Goal: Task Accomplishment & Management: Use online tool/utility

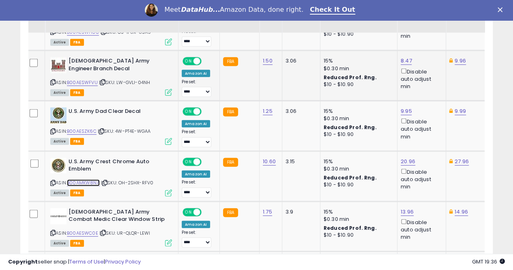
scroll to position [943, 0]
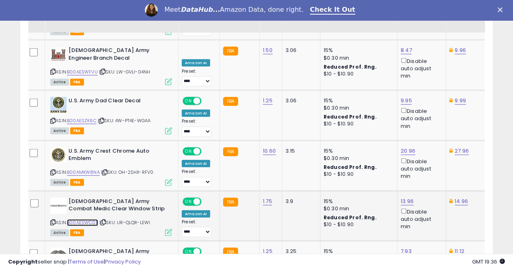
click at [91, 219] on link "B00AESWC0E" at bounding box center [82, 222] width 31 height 7
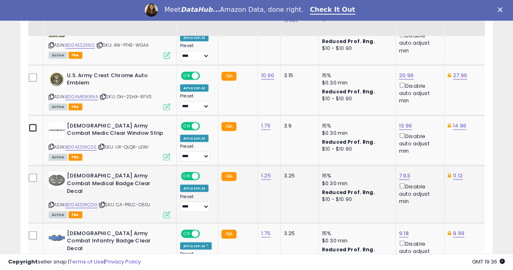
scroll to position [1024, 0]
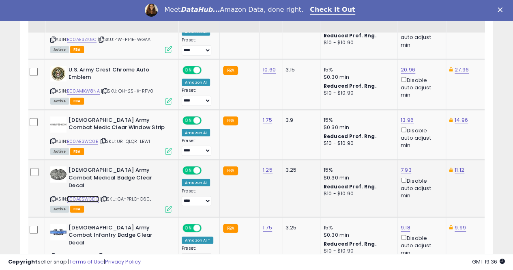
click at [85, 195] on link "B00AESWCDG" at bounding box center [83, 198] width 32 height 7
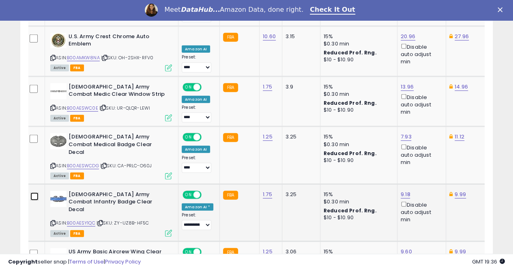
scroll to position [1105, 0]
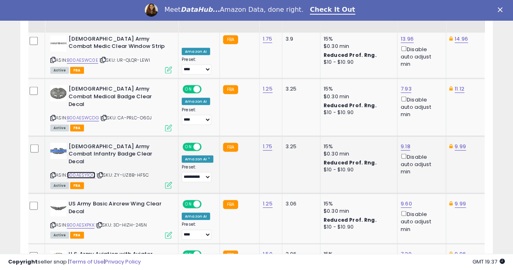
click at [83, 172] on link "B00AESY1QC" at bounding box center [81, 175] width 28 height 7
click at [86, 221] on link "B00AESXPKK" at bounding box center [81, 224] width 28 height 7
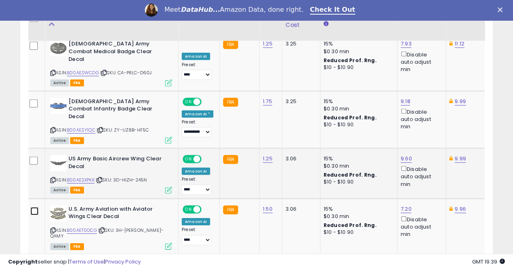
scroll to position [1186, 0]
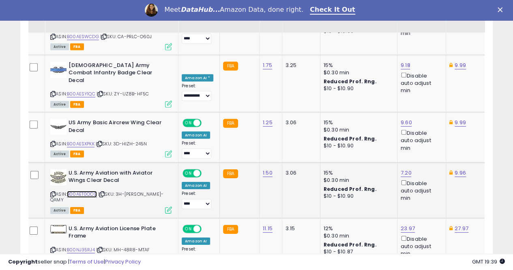
click at [88, 191] on link "B00AET0OCG" at bounding box center [82, 194] width 30 height 7
click at [82, 246] on link "B00NJ35RJ4" at bounding box center [81, 249] width 28 height 7
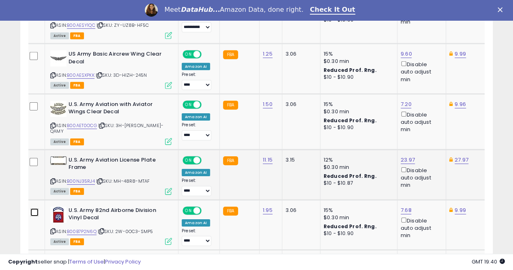
scroll to position [1267, 0]
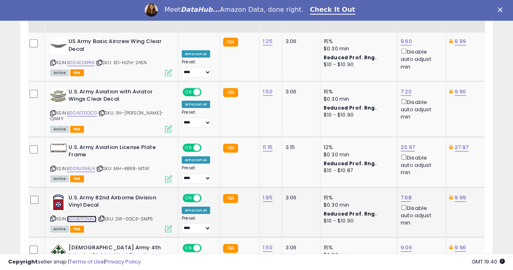
click at [87, 215] on link "B00B7P2N6Q" at bounding box center [82, 218] width 30 height 7
click at [80, 265] on link "B00B7P0N5Y" at bounding box center [81, 268] width 29 height 7
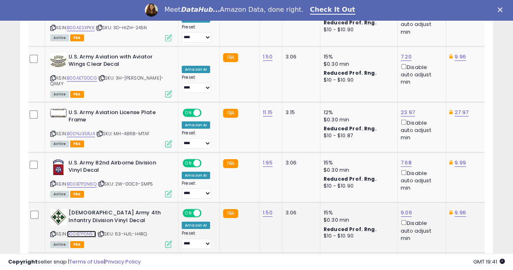
scroll to position [1348, 0]
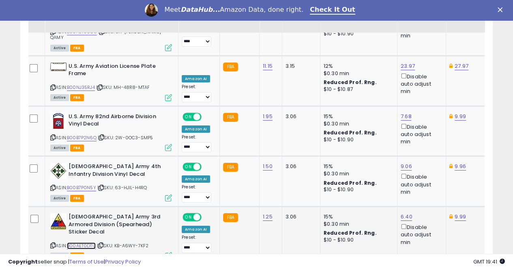
click at [88, 242] on link "B00AET0DTU" at bounding box center [81, 245] width 29 height 7
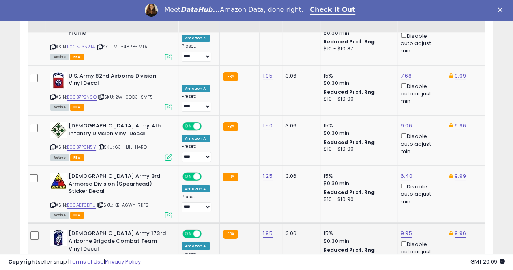
click at [88, 259] on link "B00B7OYDS8" at bounding box center [82, 262] width 30 height 7
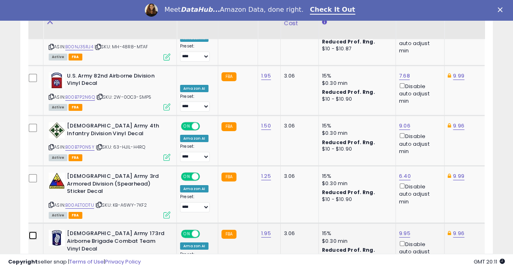
scroll to position [1470, 0]
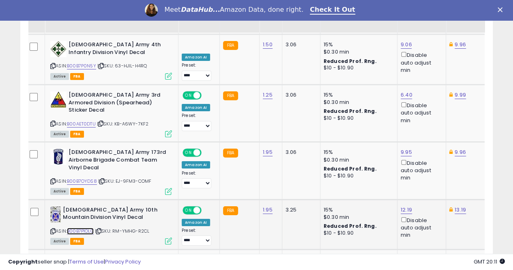
click at [83, 228] on link "B00B7P1OLG" at bounding box center [80, 231] width 27 height 7
click at [403, 256] on link "11.09" at bounding box center [406, 260] width 11 height 8
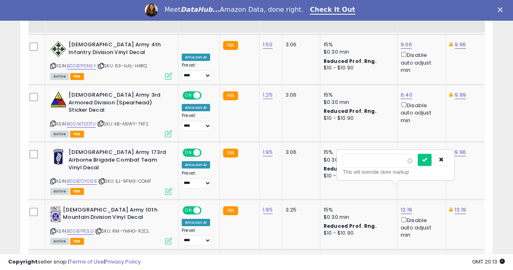
type input "*"
type input "****"
click at [427, 159] on icon "submit" at bounding box center [424, 159] width 5 height 5
click at [455, 256] on link "11.12" at bounding box center [460, 260] width 10 height 8
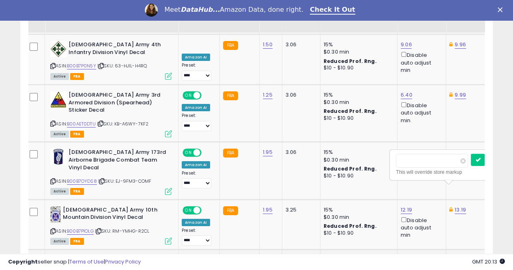
scroll to position [0, 56]
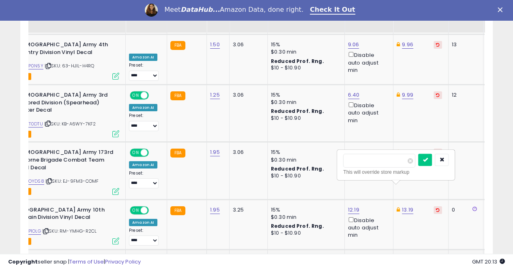
type input "*"
type input "****"
click at [428, 157] on icon "submit" at bounding box center [425, 159] width 5 height 5
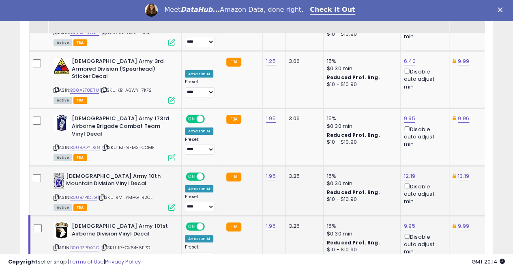
scroll to position [1504, 0]
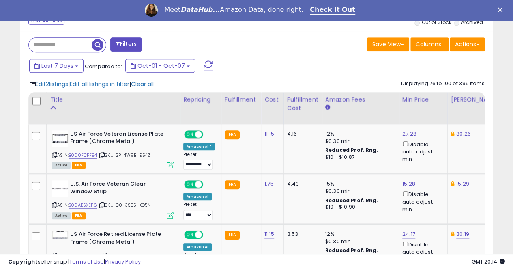
scroll to position [334, 0]
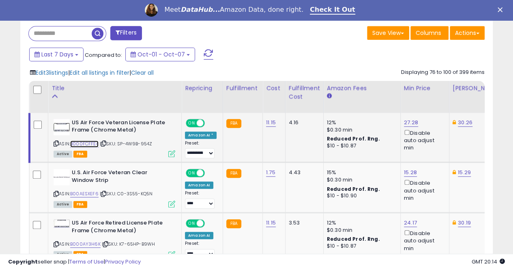
click at [87, 142] on link "B000FCFFE4" at bounding box center [84, 143] width 28 height 7
click at [408, 122] on link "27.28" at bounding box center [411, 122] width 14 height 8
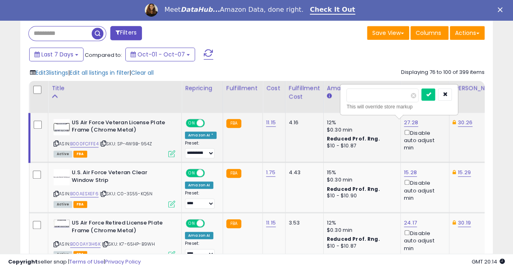
scroll to position [0, 3]
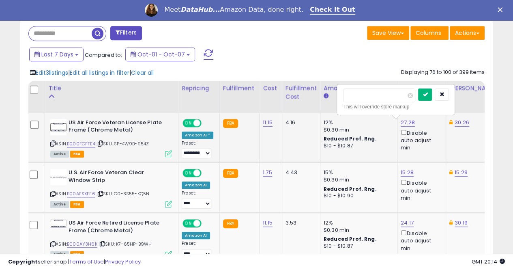
type input "*****"
click at [428, 93] on icon "submit" at bounding box center [425, 94] width 5 height 5
click at [455, 123] on link "30.26" at bounding box center [462, 122] width 15 height 8
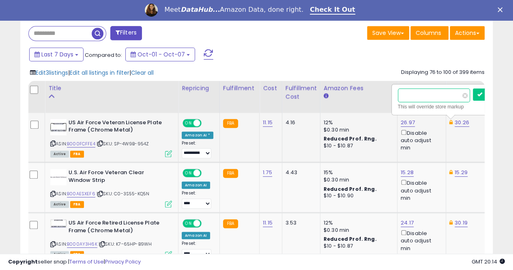
scroll to position [0, 58]
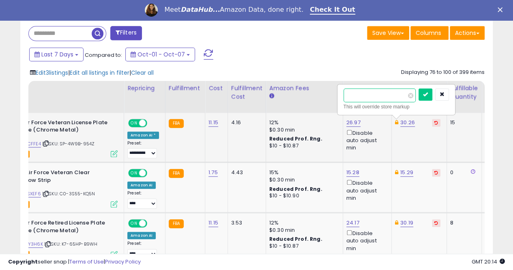
type input "*"
type input "*****"
click at [432, 94] on button "submit" at bounding box center [426, 94] width 14 height 12
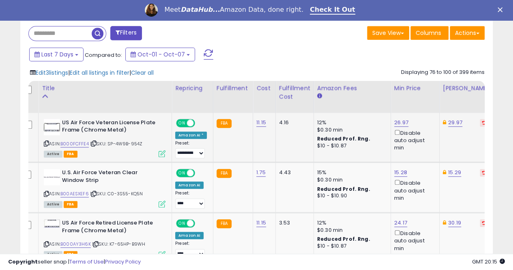
scroll to position [0, 0]
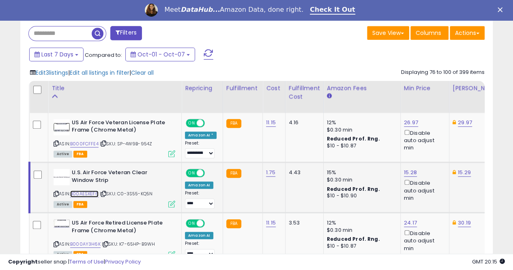
click at [86, 192] on link "B00AESXEF6" at bounding box center [84, 193] width 28 height 7
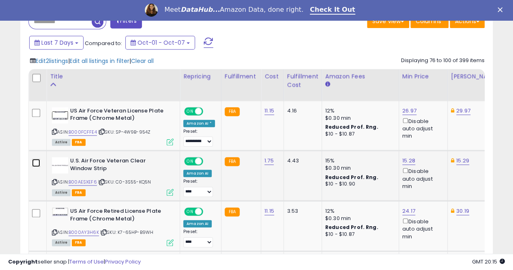
scroll to position [375, 0]
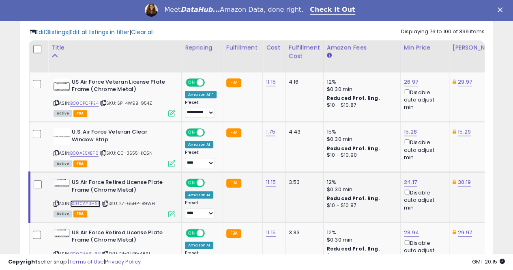
click at [92, 202] on link "B000AY3H6K" at bounding box center [85, 203] width 30 height 7
click at [404, 181] on link "24.17" at bounding box center [410, 182] width 13 height 8
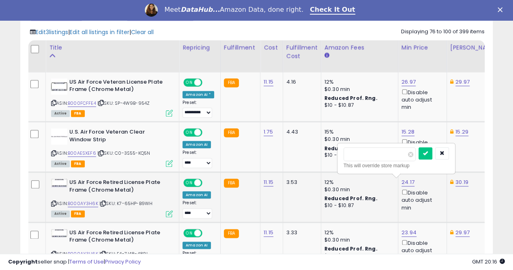
scroll to position [0, 2]
type input "*****"
click at [432, 154] on button "submit" at bounding box center [426, 153] width 14 height 12
click at [455, 180] on link "30.19" at bounding box center [461, 182] width 13 height 8
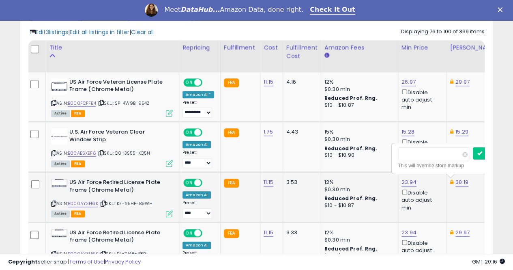
scroll to position [0, 57]
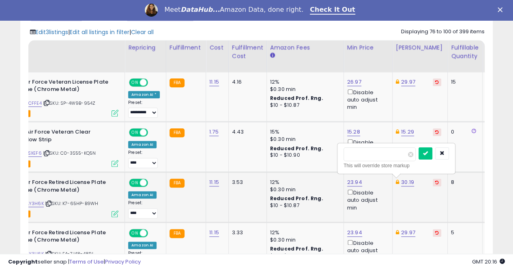
type input "*"
type input "*****"
click at [428, 153] on icon "submit" at bounding box center [425, 152] width 5 height 5
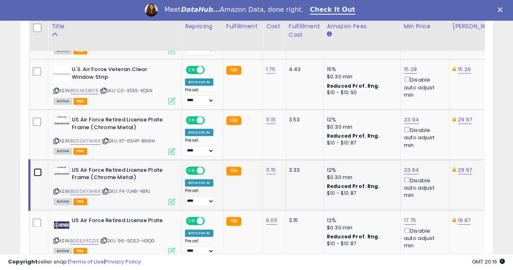
scroll to position [456, 0]
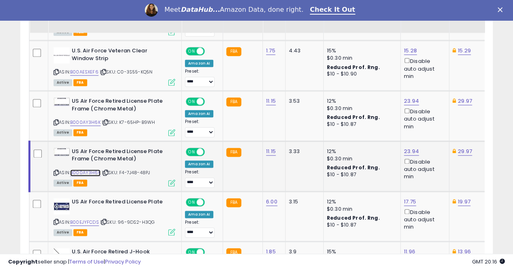
click at [85, 170] on link "B000AY3H6K" at bounding box center [85, 172] width 30 height 7
click at [86, 219] on link "B00EJYFCDS" at bounding box center [84, 222] width 29 height 7
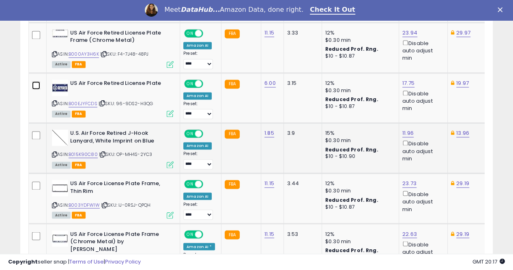
scroll to position [578, 0]
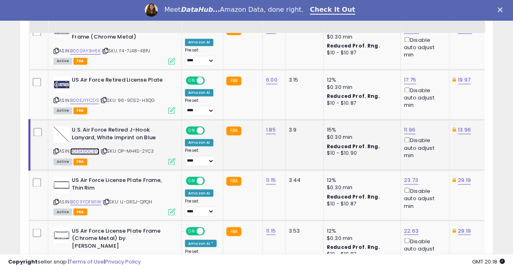
click at [85, 148] on link "B015K90C80" at bounding box center [84, 151] width 29 height 7
click at [88, 198] on link "B003YDFW1W" at bounding box center [85, 201] width 31 height 7
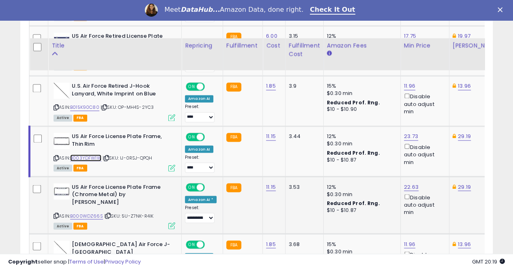
scroll to position [659, 0]
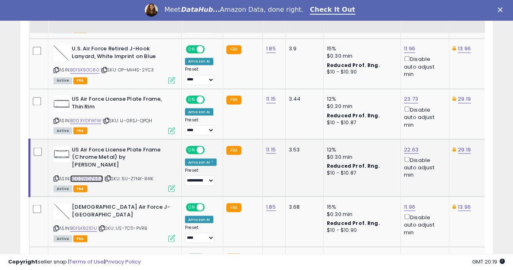
click at [86, 175] on link "B000WDZ66S" at bounding box center [86, 178] width 33 height 7
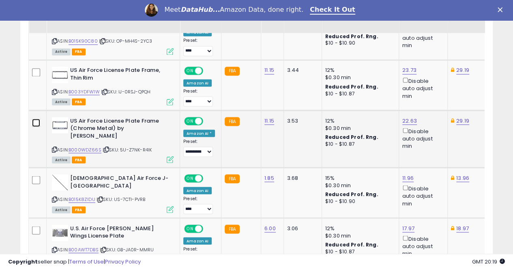
scroll to position [699, 0]
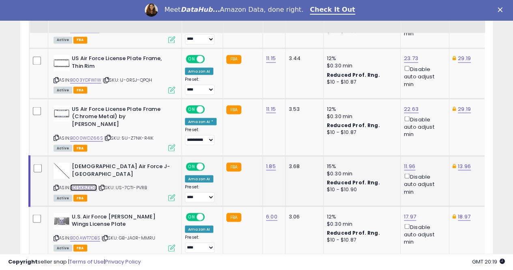
click at [88, 184] on link "B015K8ZIDU" at bounding box center [83, 187] width 27 height 7
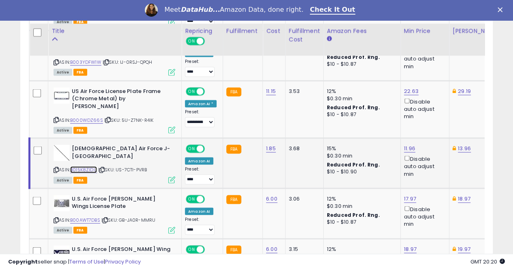
scroll to position [740, 0]
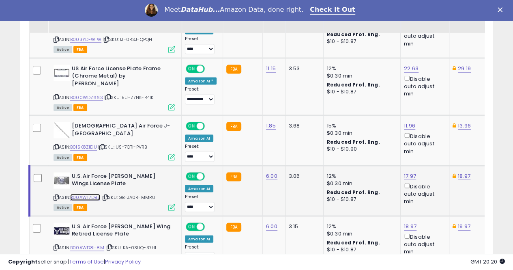
click at [92, 193] on link "B00AWT7DBS" at bounding box center [85, 196] width 30 height 7
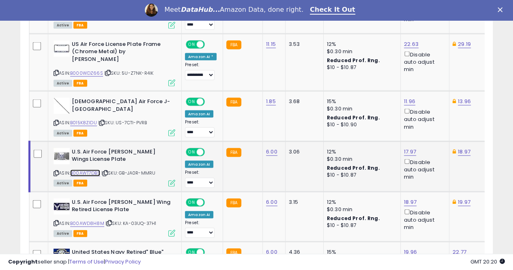
scroll to position [821, 0]
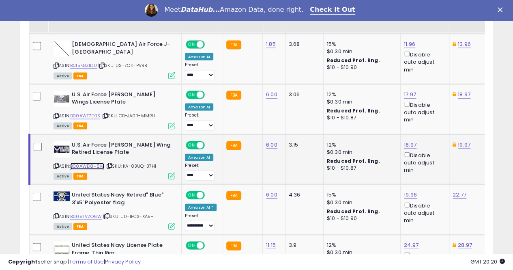
click at [88, 163] on link "B00AWD8H8M" at bounding box center [87, 166] width 34 height 7
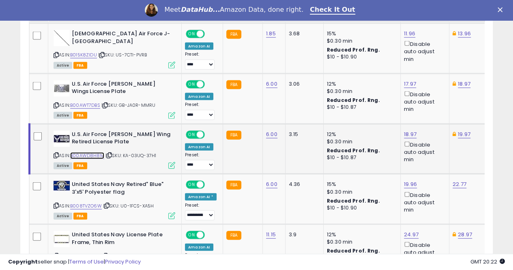
scroll to position [861, 0]
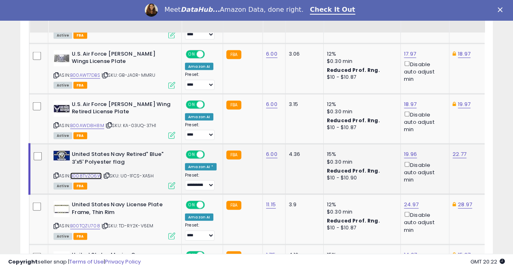
click at [86, 172] on link "B008TVZO6W" at bounding box center [86, 175] width 32 height 7
click at [86, 222] on link "B00TQZU708" at bounding box center [85, 225] width 30 height 7
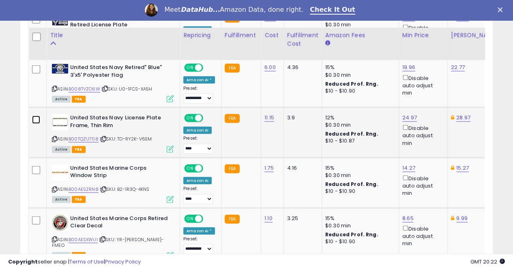
scroll to position [983, 0]
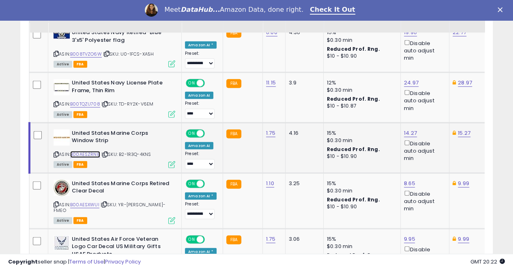
click at [89, 151] on link "B00AESZRN8" at bounding box center [85, 154] width 30 height 7
click at [404, 129] on link "14.27" at bounding box center [410, 133] width 13 height 8
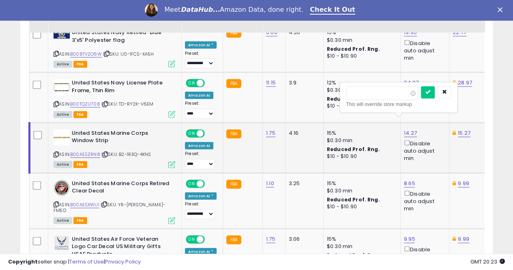
scroll to position [0, 2]
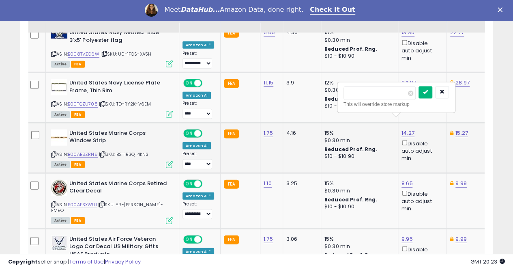
type input "*****"
click at [428, 92] on icon "submit" at bounding box center [425, 92] width 5 height 5
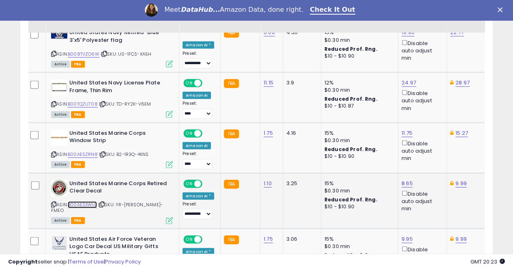
click at [82, 201] on link "B00AESXWUI" at bounding box center [82, 204] width 29 height 7
click at [404, 179] on link "8.65" at bounding box center [407, 183] width 11 height 8
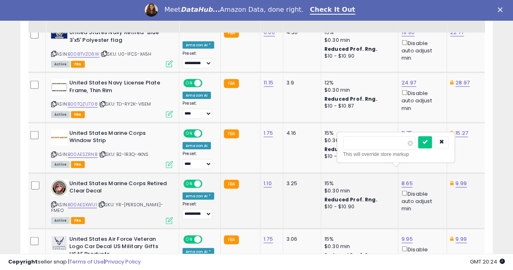
type input "*"
type input "****"
click at [432, 138] on button "submit" at bounding box center [425, 142] width 14 height 12
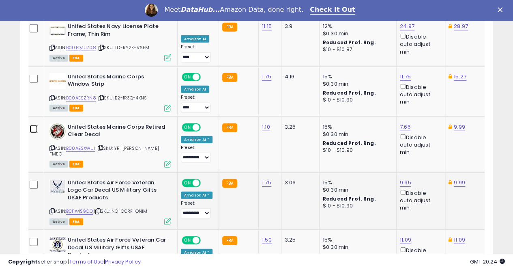
scroll to position [1064, 0]
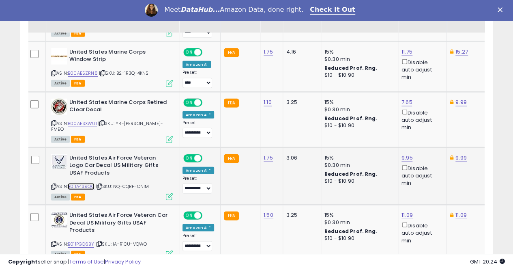
click at [83, 183] on link "B011A4S9QQ" at bounding box center [81, 186] width 27 height 7
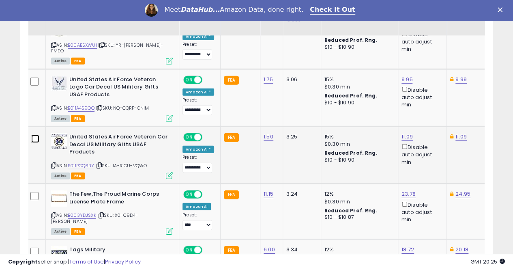
scroll to position [1145, 0]
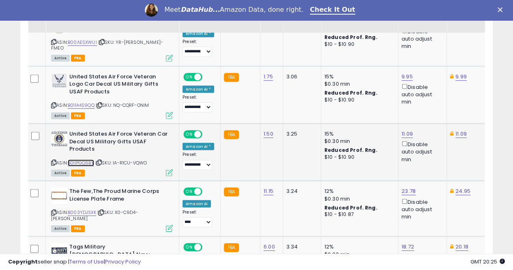
click at [85, 159] on link "B011PGQ6BY" at bounding box center [81, 162] width 26 height 7
click at [404, 130] on link "11.09" at bounding box center [407, 134] width 11 height 8
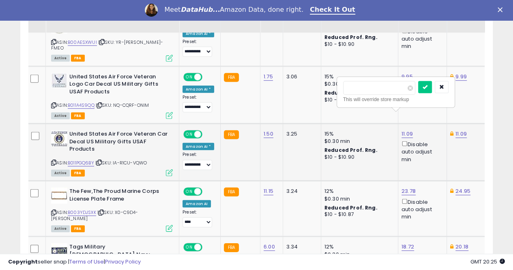
type input "*"
type input "****"
click at [428, 84] on icon "submit" at bounding box center [425, 86] width 5 height 5
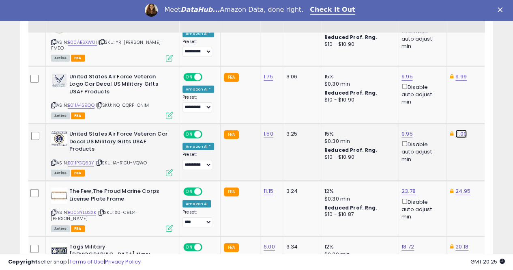
click at [455, 130] on link "11.09" at bounding box center [460, 134] width 11 height 8
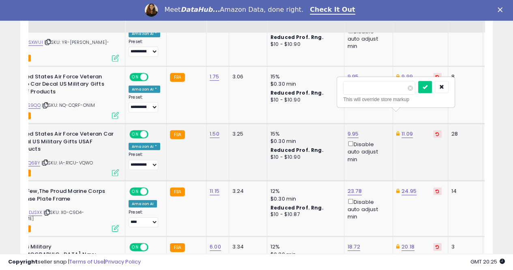
type input "*"
type input "****"
click at [428, 87] on icon "submit" at bounding box center [425, 86] width 5 height 5
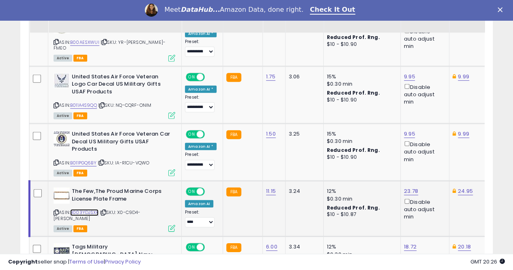
click at [90, 209] on link "B003YDJSXK" at bounding box center [84, 212] width 28 height 7
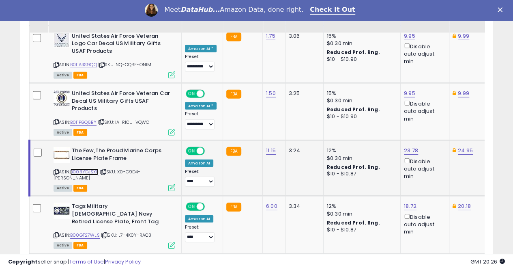
scroll to position [1227, 0]
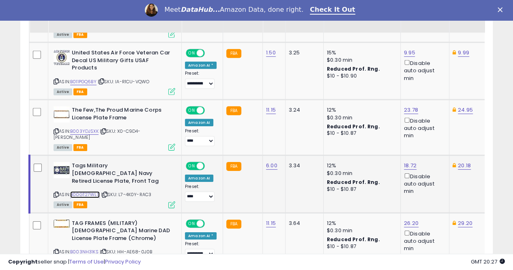
click at [88, 191] on link "B00GT27WLS" at bounding box center [85, 194] width 30 height 7
click at [463, 161] on link "20.18" at bounding box center [464, 165] width 13 height 8
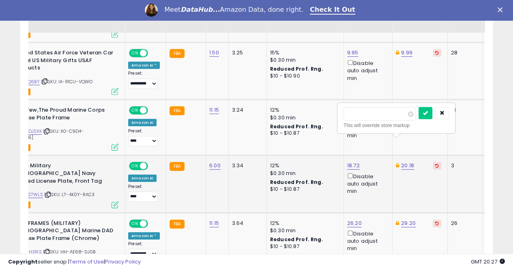
type input "*"
type input "*****"
click at [428, 112] on icon "submit" at bounding box center [425, 112] width 5 height 5
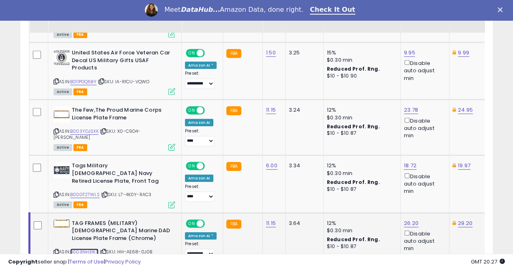
click at [86, 248] on link "B003NH31KS" at bounding box center [84, 251] width 28 height 7
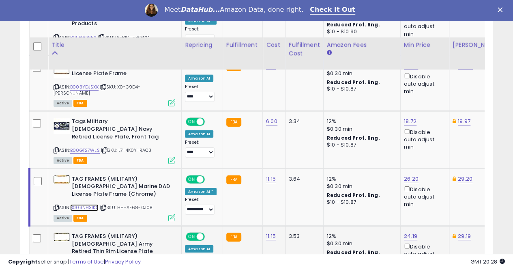
scroll to position [1308, 0]
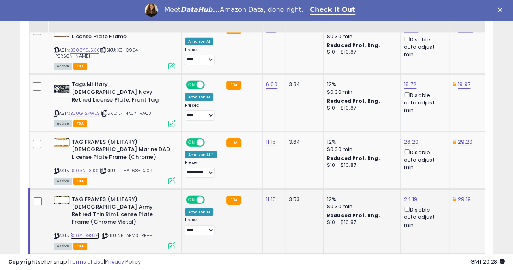
click at [84, 232] on link "B00A1D9GKG" at bounding box center [84, 235] width 29 height 7
click at [91, 232] on link "B00A1D9GKG" at bounding box center [84, 235] width 29 height 7
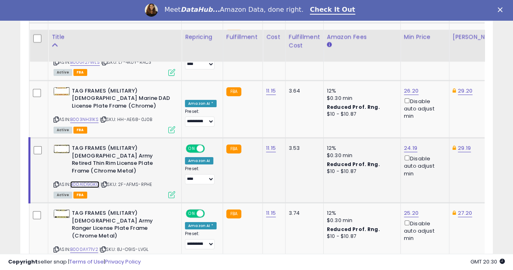
scroll to position [1389, 0]
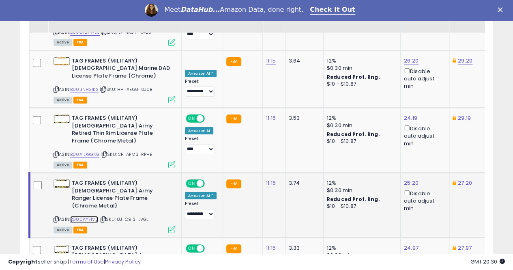
click at [84, 216] on link "B000AY71V2" at bounding box center [84, 219] width 28 height 7
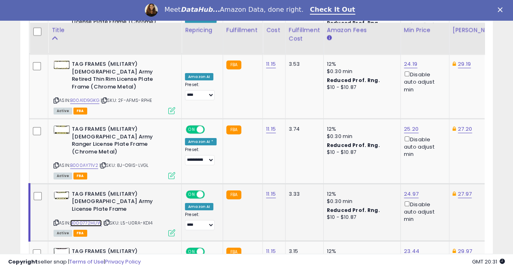
scroll to position [1470, 0]
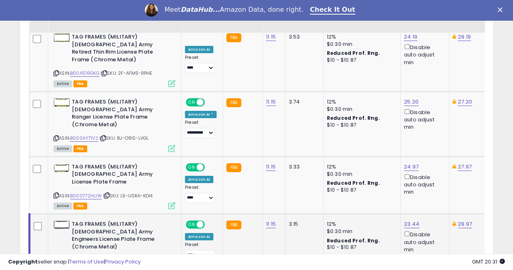
click at [86, 257] on link "B00IO39YQ6" at bounding box center [85, 260] width 30 height 7
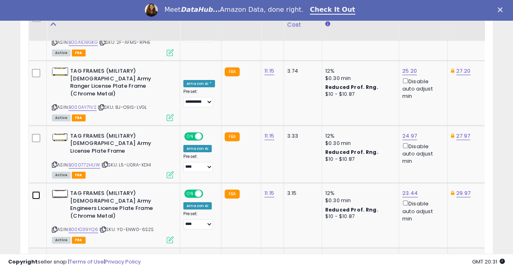
scroll to position [1510, 0]
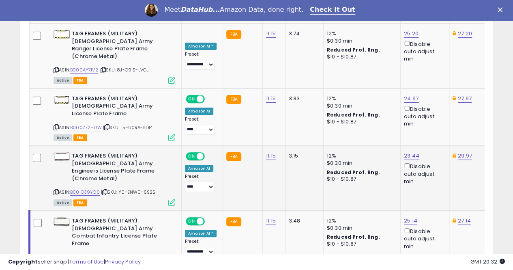
scroll to position [1548, 0]
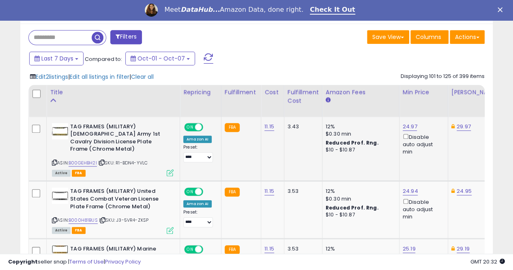
scroll to position [334, 0]
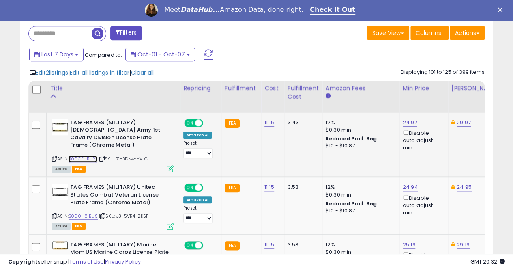
click at [84, 155] on link "B00GEHBH2I" at bounding box center [83, 158] width 28 height 7
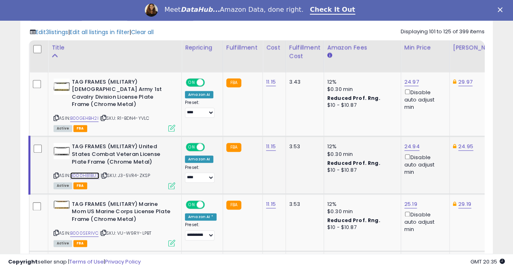
click at [82, 172] on link "B000H81BUS" at bounding box center [84, 175] width 29 height 7
click at [87, 230] on link "B000SERIVC" at bounding box center [84, 233] width 28 height 7
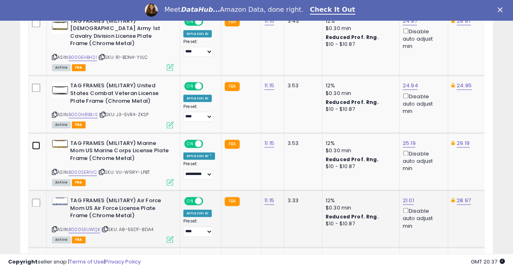
scroll to position [456, 0]
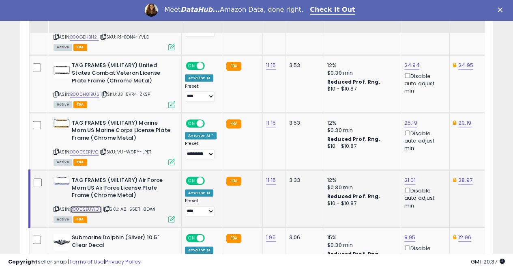
click at [79, 206] on link "B000SEUWQK" at bounding box center [86, 209] width 32 height 7
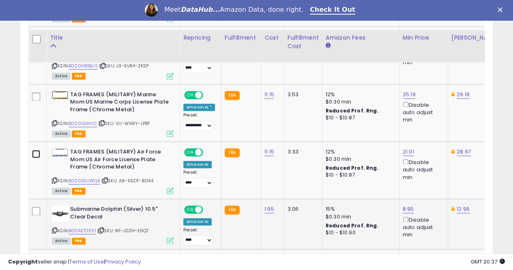
scroll to position [537, 0]
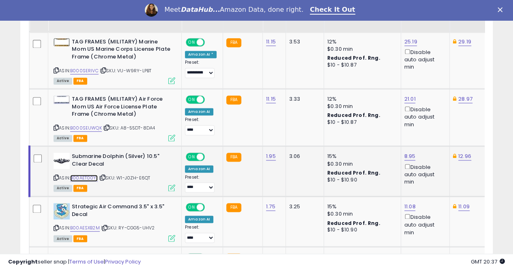
click at [84, 174] on link "B00AET00YI" at bounding box center [84, 177] width 28 height 7
click at [90, 224] on link "B00AESXB2M" at bounding box center [85, 227] width 30 height 7
click at [405, 202] on link "11.08" at bounding box center [409, 206] width 11 height 8
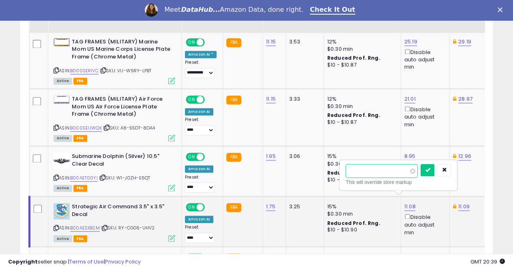
scroll to position [0, 2]
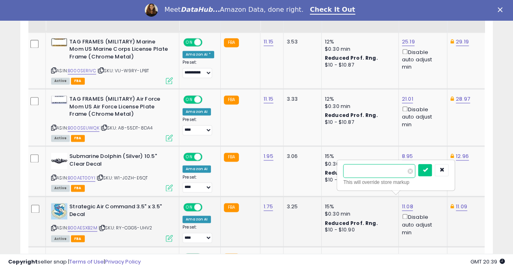
type input "*"
type input "****"
click at [432, 170] on button "submit" at bounding box center [425, 170] width 14 height 12
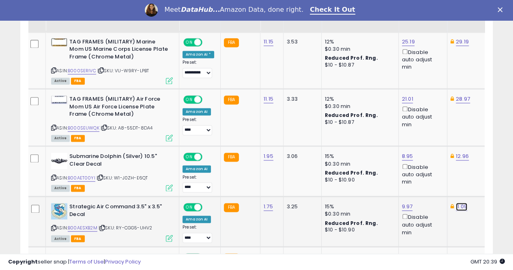
click at [456, 202] on link "11.09" at bounding box center [461, 206] width 11 height 8
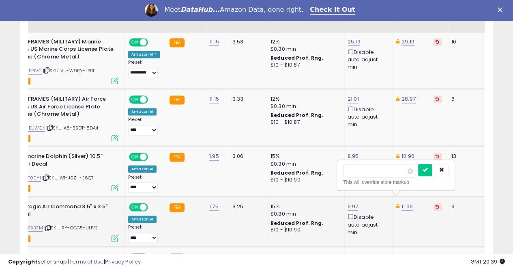
type input "*"
type input "****"
click at [428, 170] on icon "submit" at bounding box center [425, 169] width 5 height 5
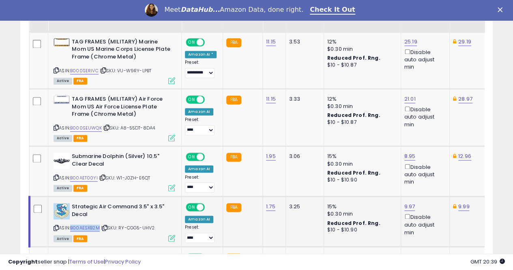
drag, startPoint x: 100, startPoint y: 219, endPoint x: 73, endPoint y: 219, distance: 27.6
click at [73, 219] on div "ASIN: B00AESXB2M | SKU: RY-CGG5-UHV2 Active FBA" at bounding box center [115, 222] width 122 height 38
copy link "B00AESXB2M"
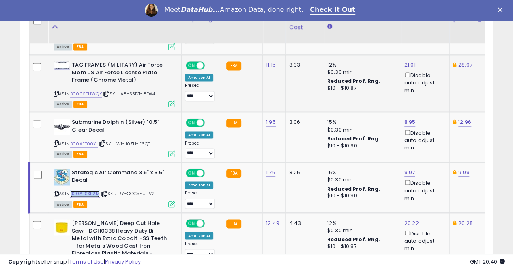
scroll to position [618, 0]
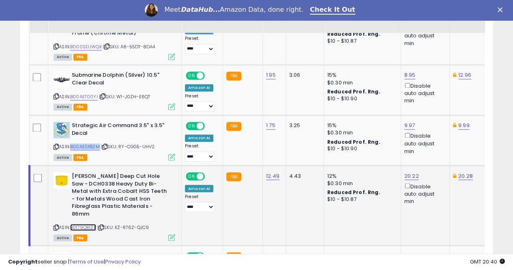
click at [88, 223] on link "B0179QR1ZE" at bounding box center [83, 226] width 26 height 7
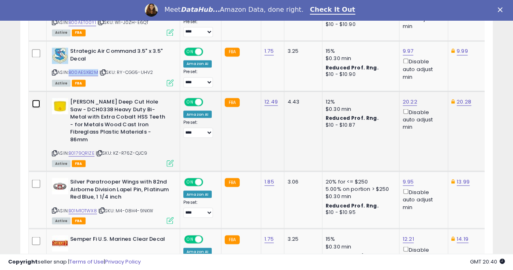
scroll to position [699, 0]
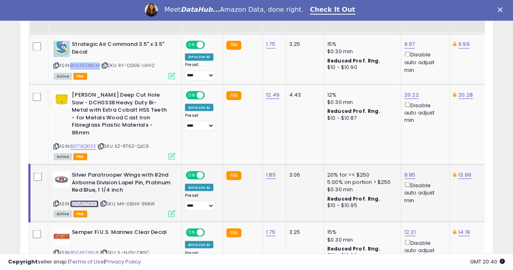
click at [84, 200] on link "B01M1OTWX8" at bounding box center [84, 203] width 28 height 7
click at [461, 170] on link "13.99" at bounding box center [464, 174] width 13 height 8
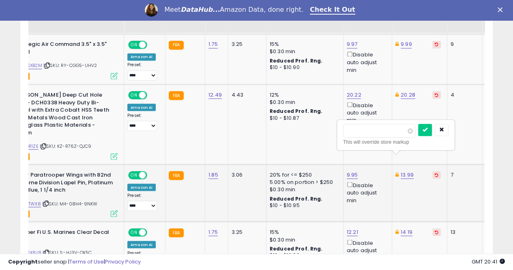
type input "*"
type input "****"
click at [432, 127] on button "submit" at bounding box center [425, 130] width 14 height 12
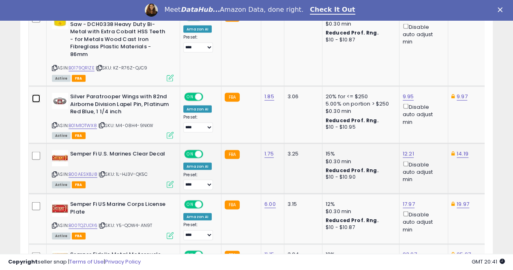
scroll to position [780, 0]
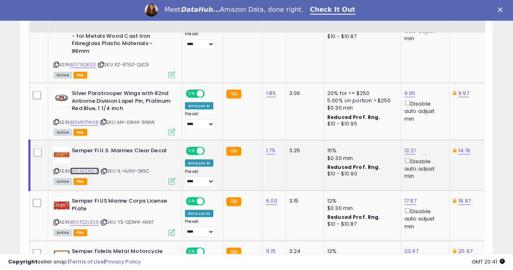
click at [88, 168] on link "B00AESX8J8" at bounding box center [84, 171] width 29 height 7
click at [86, 168] on link "B00AESX8J8" at bounding box center [84, 171] width 29 height 7
click at [89, 219] on link "B00TQZUD16" at bounding box center [84, 222] width 29 height 7
click at [459, 197] on link "19.97" at bounding box center [464, 201] width 13 height 8
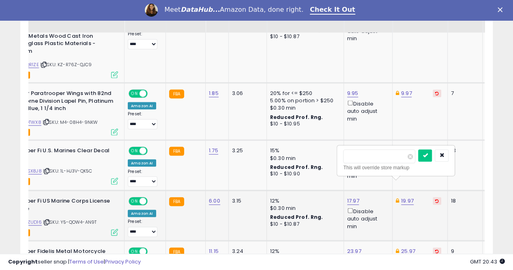
scroll to position [0, 57]
type input "*****"
click at [432, 157] on button "submit" at bounding box center [425, 156] width 14 height 12
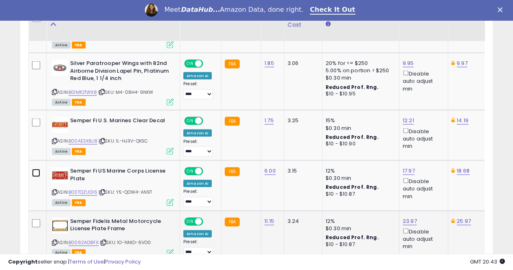
scroll to position [821, 0]
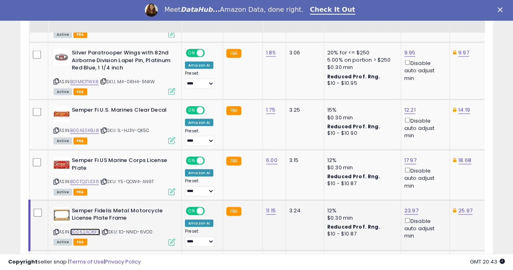
click at [91, 228] on link "B0062AO8FK" at bounding box center [85, 231] width 30 height 7
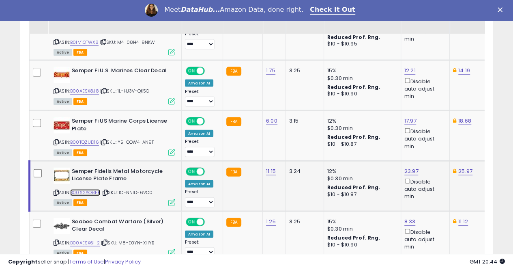
scroll to position [861, 0]
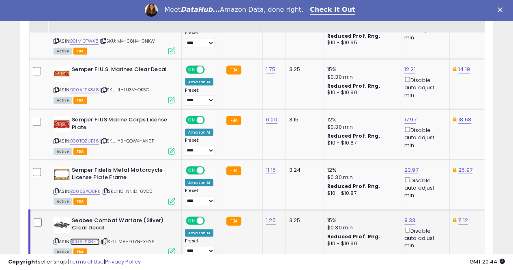
click at [88, 238] on link "B00AESX6H2" at bounding box center [85, 241] width 30 height 7
click at [460, 216] on link "11.12" at bounding box center [463, 220] width 10 height 8
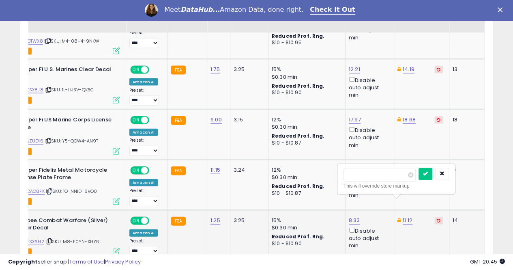
type input "*"
type input "****"
click at [428, 172] on icon "submit" at bounding box center [425, 173] width 5 height 5
click at [349, 216] on link "8.33" at bounding box center [354, 220] width 11 height 8
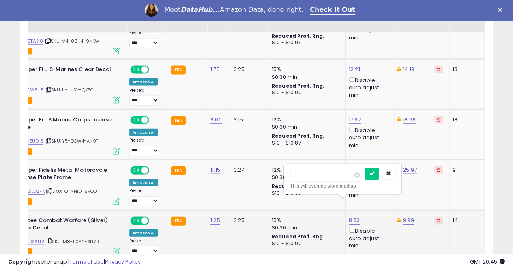
type input "*"
type input "****"
click at [374, 174] on icon "submit" at bounding box center [372, 173] width 5 height 5
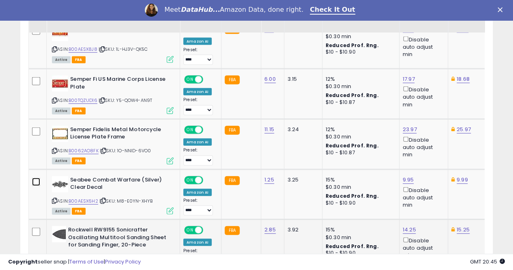
scroll to position [943, 0]
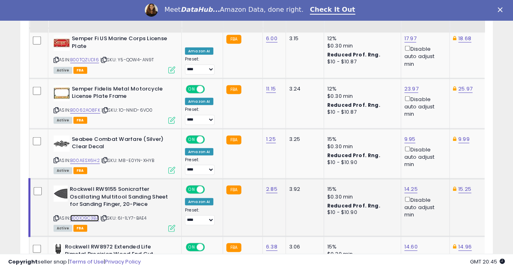
click at [84, 215] on link "B001O9C3BA" at bounding box center [84, 218] width 29 height 7
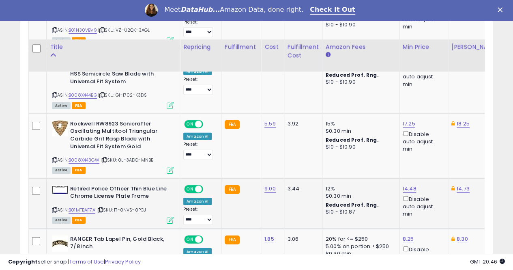
scroll to position [1227, 0]
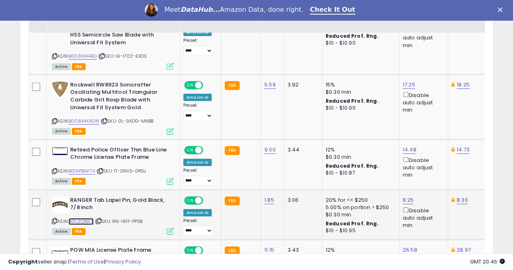
click at [86, 218] on link "B01LZQIBAS" at bounding box center [81, 221] width 25 height 7
click at [457, 196] on link "8.30" at bounding box center [462, 200] width 11 height 8
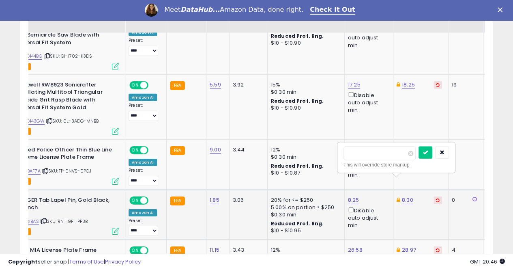
click at [363, 154] on input "****" at bounding box center [380, 153] width 72 height 14
type input "*"
type input "****"
click at [428, 150] on icon "submit" at bounding box center [425, 152] width 5 height 5
click at [348, 196] on link "8.25" at bounding box center [353, 200] width 11 height 8
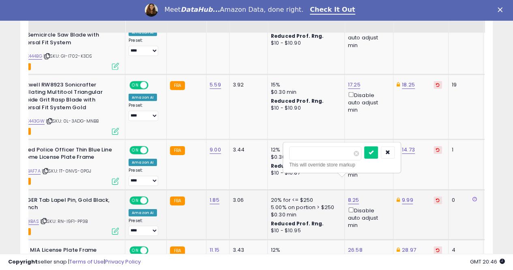
type input "*"
type input "****"
drag, startPoint x: 385, startPoint y: 147, endPoint x: 384, endPoint y: 154, distance: 6.9
click at [378, 148] on button "submit" at bounding box center [371, 152] width 14 height 12
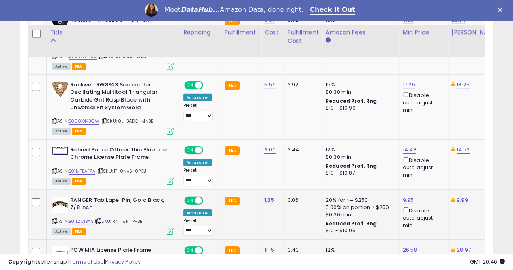
scroll to position [1267, 0]
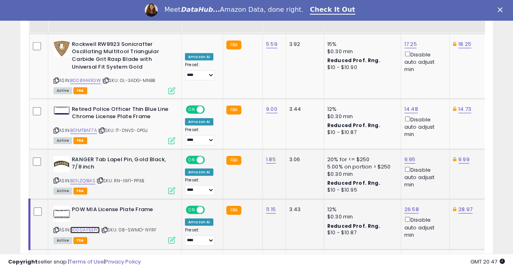
click at [89, 226] on link "B000AY5EPC" at bounding box center [85, 229] width 30 height 7
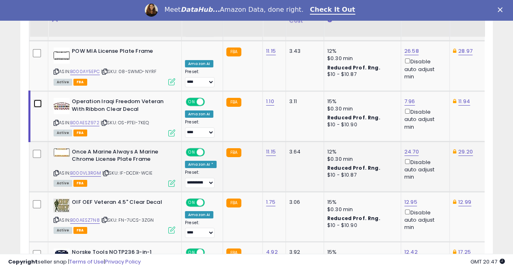
scroll to position [1429, 0]
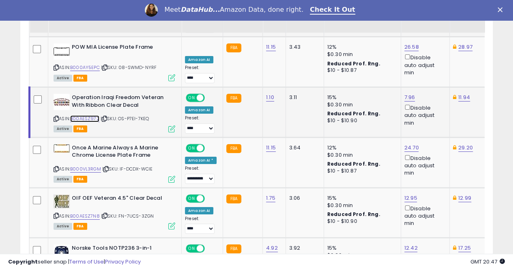
click at [90, 115] on link "B00AESZ972" at bounding box center [84, 118] width 29 height 7
click at [83, 165] on link "B000VL3RGM" at bounding box center [85, 168] width 31 height 7
click at [408, 144] on link "24.70" at bounding box center [411, 148] width 15 height 8
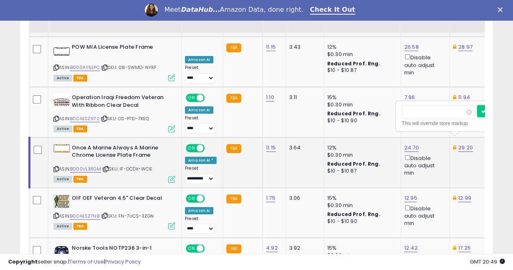
scroll to position [0, 4]
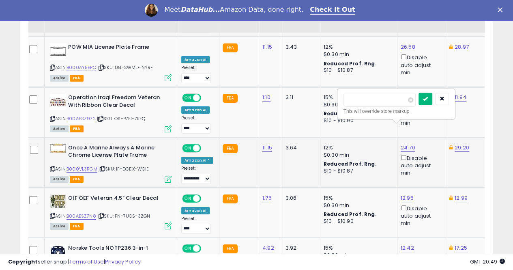
type input "*****"
click at [428, 97] on icon "submit" at bounding box center [425, 98] width 5 height 5
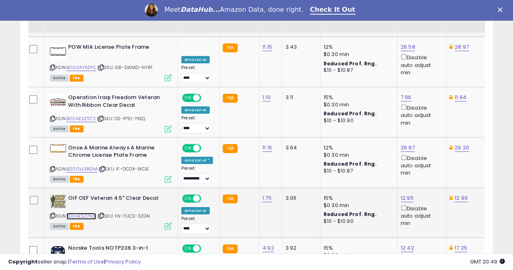
click at [79, 213] on link "B00AESZ7N8" at bounding box center [82, 216] width 30 height 7
click at [401, 194] on link "12.95" at bounding box center [407, 198] width 13 height 8
type input "*"
type input "****"
click at [427, 147] on icon "submit" at bounding box center [424, 148] width 5 height 5
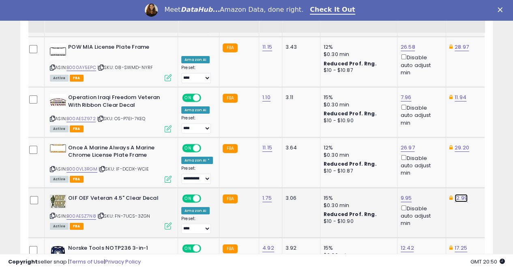
click at [455, 194] on link "12.99" at bounding box center [461, 198] width 13 height 8
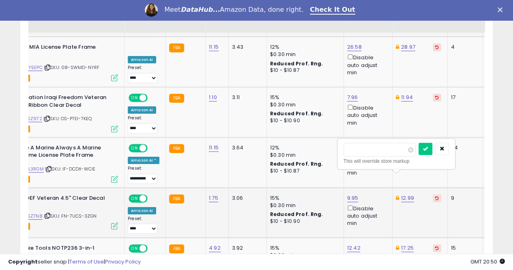
type input "*"
type input "****"
click at [428, 146] on icon "submit" at bounding box center [425, 148] width 5 height 5
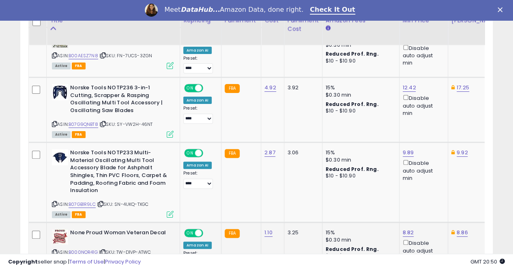
scroll to position [1632, 0]
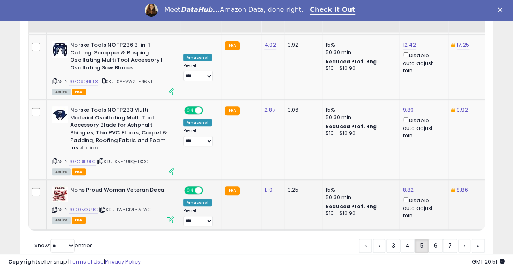
click at [40, 180] on td at bounding box center [38, 205] width 18 height 50
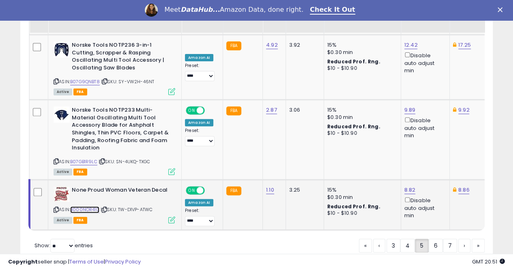
click at [94, 206] on link "B000NOR41G" at bounding box center [84, 209] width 29 height 7
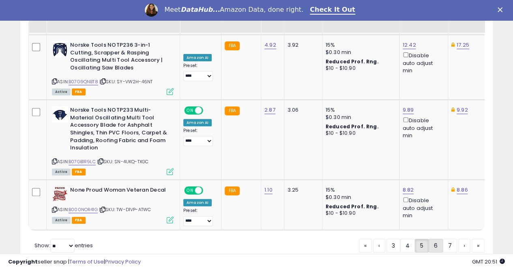
click at [435, 238] on link "6" at bounding box center [436, 245] width 14 height 14
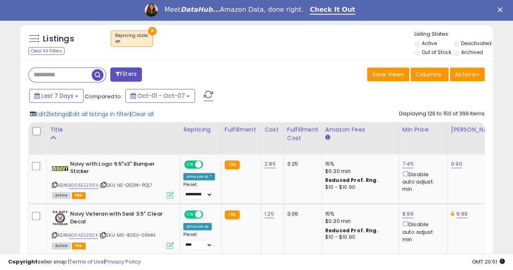
scroll to position [294, 0]
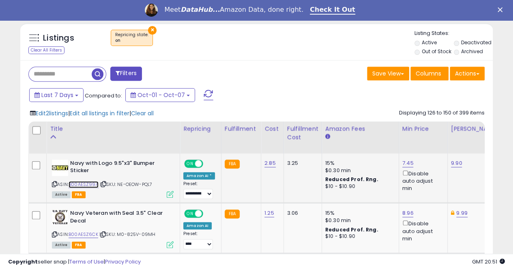
click at [90, 184] on link "B00AESZ99A" at bounding box center [84, 184] width 30 height 7
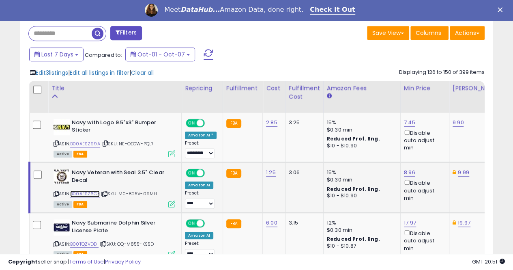
click at [89, 193] on link "B00AESZ6CK" at bounding box center [85, 193] width 30 height 7
click at [37, 169] on td at bounding box center [39, 187] width 19 height 50
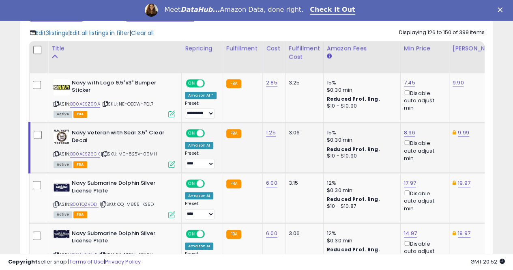
scroll to position [375, 0]
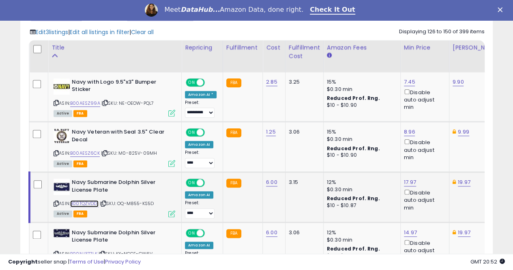
click at [81, 200] on link "B00TQZVDDI" at bounding box center [84, 203] width 28 height 7
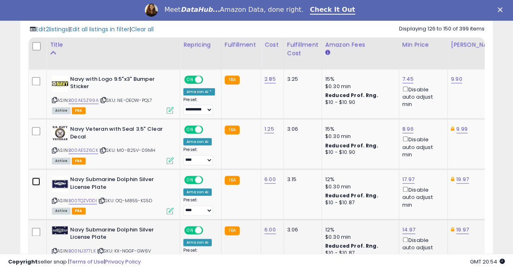
scroll to position [415, 0]
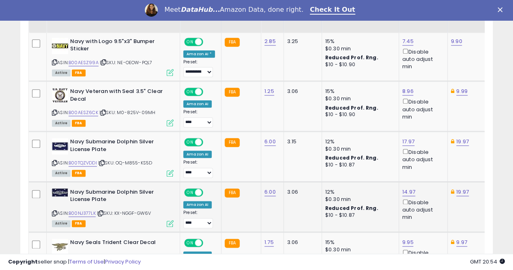
click at [40, 191] on td at bounding box center [38, 206] width 18 height 50
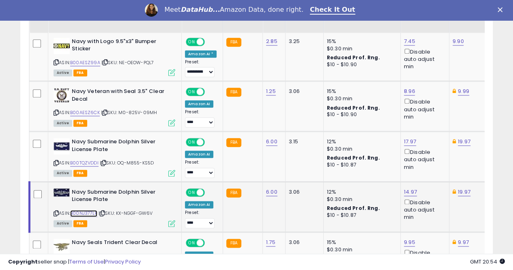
click at [82, 210] on link "B00NJ377LK" at bounding box center [83, 213] width 27 height 7
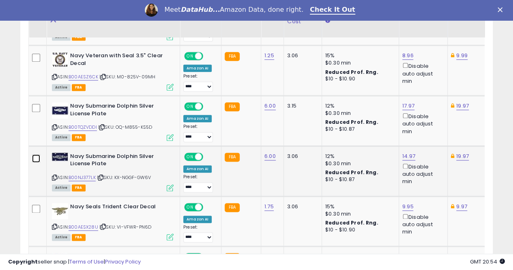
scroll to position [456, 0]
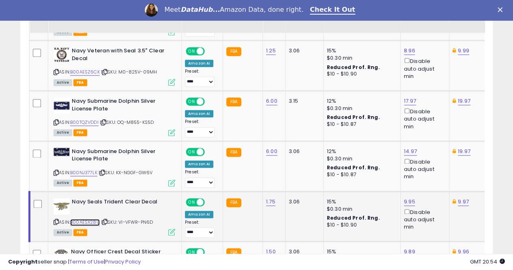
click at [85, 219] on link "B00AESX28U" at bounding box center [85, 222] width 30 height 7
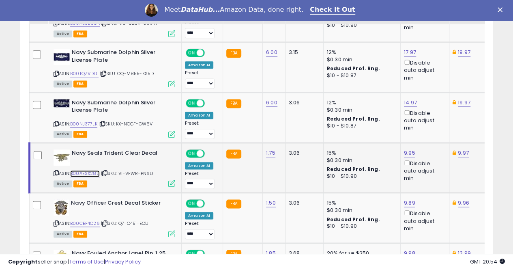
scroll to position [537, 0]
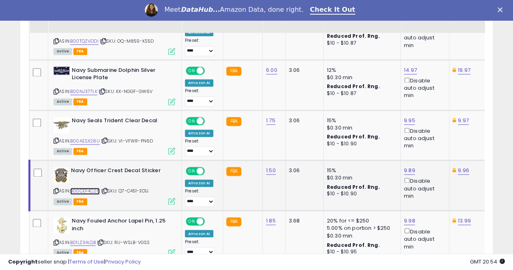
click at [91, 188] on link "B00CEF4C26" at bounding box center [85, 190] width 30 height 7
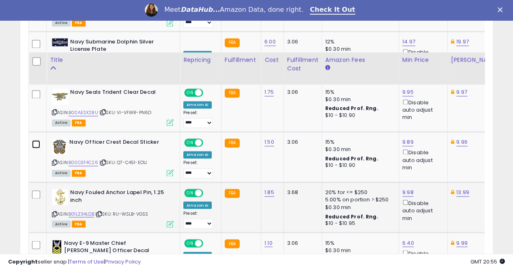
scroll to position [618, 0]
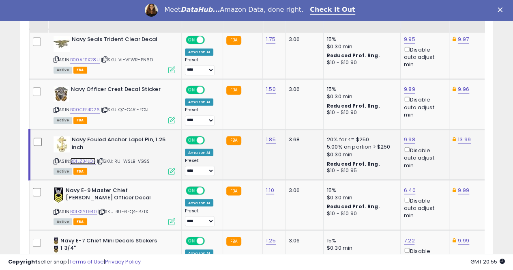
click at [84, 158] on link "B01LZ34LQB" at bounding box center [83, 160] width 26 height 7
click at [84, 208] on link "B01KSYT940" at bounding box center [83, 211] width 27 height 7
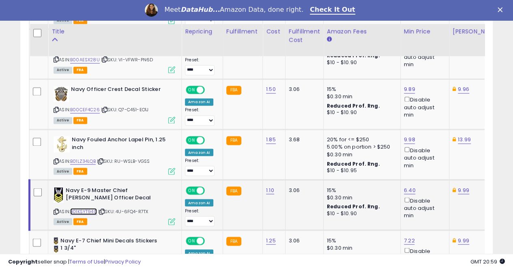
scroll to position [659, 0]
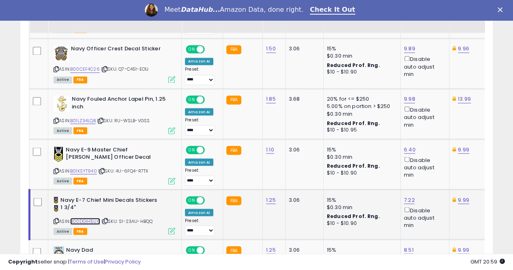
click at [84, 217] on link "B00DGIH5U6" at bounding box center [85, 220] width 30 height 7
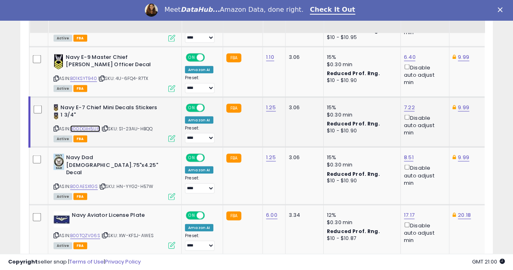
scroll to position [780, 0]
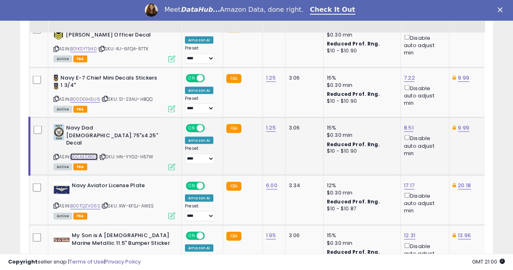
click at [88, 153] on link "B00AESX1GS" at bounding box center [84, 156] width 28 height 7
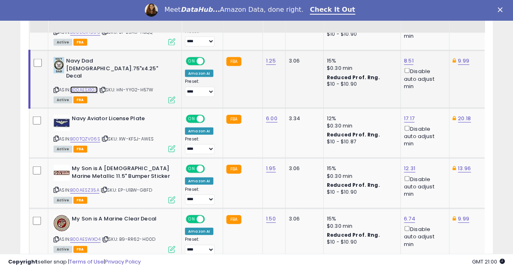
scroll to position [861, 0]
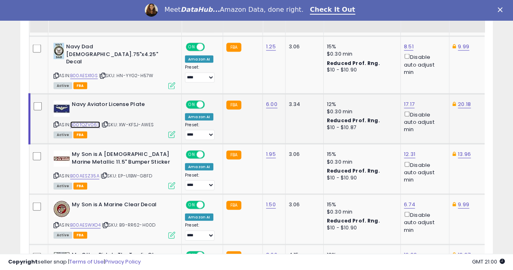
click at [87, 121] on link "B00TQZV06S" at bounding box center [85, 124] width 30 height 7
click at [409, 100] on link "17.17" at bounding box center [409, 104] width 11 height 8
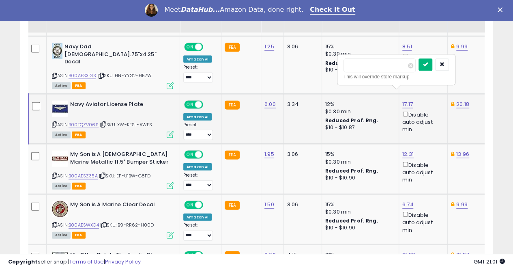
type input "*****"
drag, startPoint x: 439, startPoint y: 60, endPoint x: 438, endPoint y: 65, distance: 4.9
click at [428, 62] on icon "submit" at bounding box center [425, 64] width 5 height 5
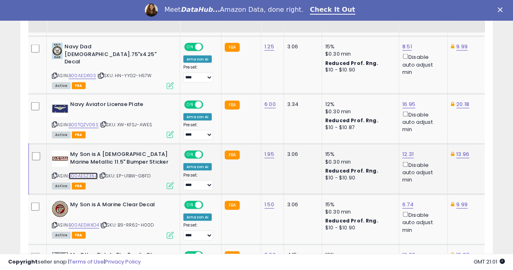
click at [89, 172] on link "B00AESZ35A" at bounding box center [83, 175] width 29 height 7
click at [402, 150] on link "12.31" at bounding box center [407, 154] width 11 height 8
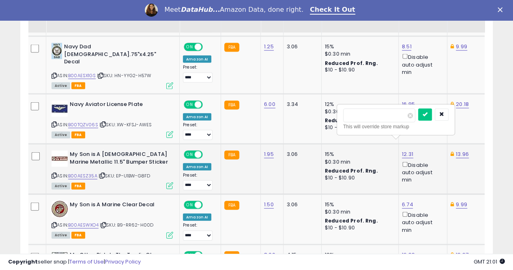
type input "*"
type input "****"
click at [428, 112] on icon "submit" at bounding box center [425, 114] width 5 height 5
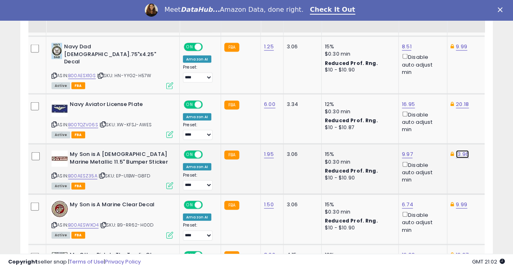
click at [456, 150] on link "13.96" at bounding box center [462, 154] width 13 height 8
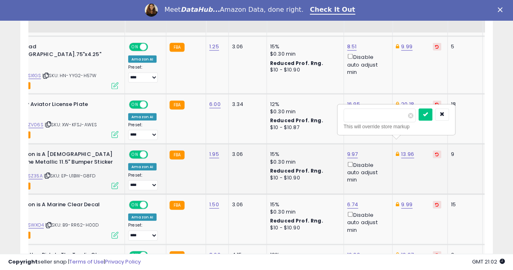
type input "*"
type input "****"
click at [428, 113] on icon "submit" at bounding box center [425, 114] width 5 height 5
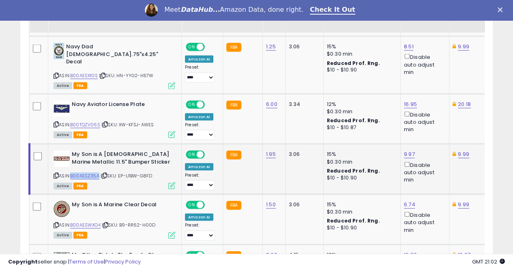
drag, startPoint x: 99, startPoint y: 164, endPoint x: 73, endPoint y: 163, distance: 26.4
click at [73, 163] on div "ASIN: B00AESZ35A | SKU: EP-U1BW-G8FD Active FBA" at bounding box center [115, 169] width 122 height 38
copy link "B00AESZ35A"
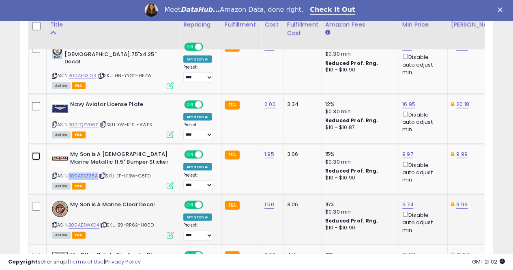
scroll to position [902, 0]
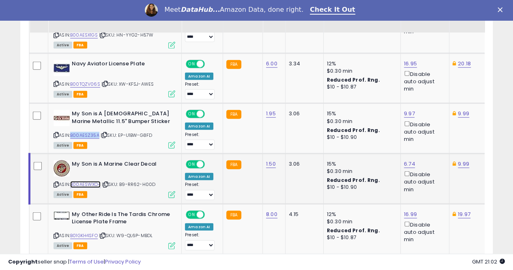
click at [83, 181] on link "B00AESWXO4" at bounding box center [85, 184] width 30 height 7
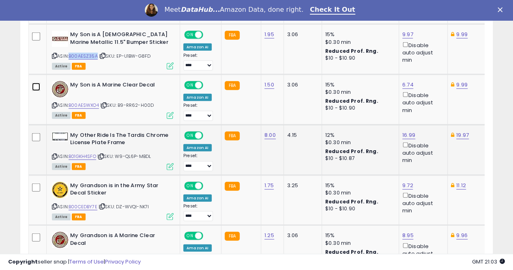
scroll to position [983, 0]
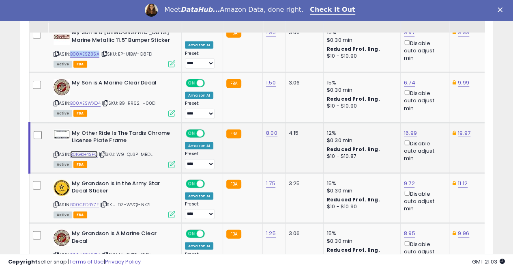
click at [84, 151] on link "B01GKH4SFO" at bounding box center [84, 154] width 28 height 7
click at [37, 122] on td at bounding box center [39, 147] width 19 height 50
click at [79, 201] on link "B00CEDBY7E" at bounding box center [84, 204] width 29 height 7
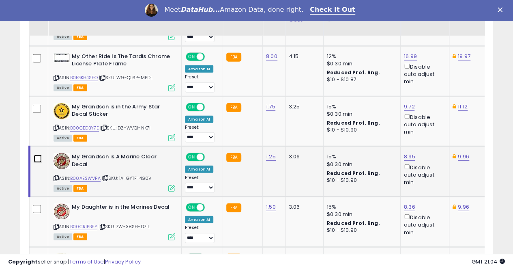
scroll to position [1064, 0]
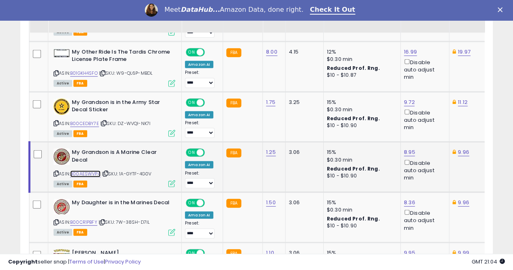
click at [92, 170] on link "B00AESWVPA" at bounding box center [85, 173] width 30 height 7
click at [88, 219] on link "B00CR1PBFY" at bounding box center [83, 222] width 27 height 7
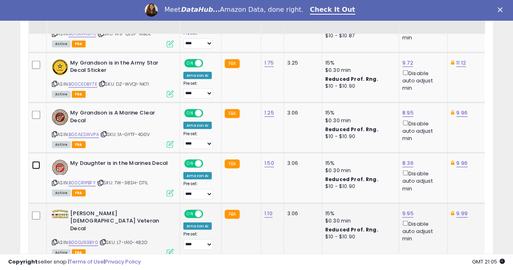
scroll to position [1105, 0]
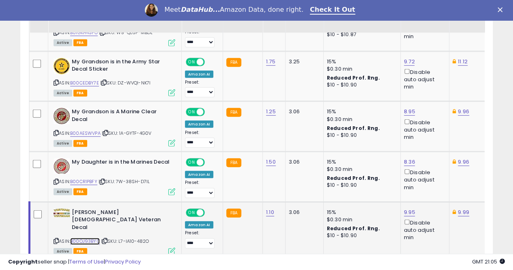
click at [91, 238] on link "B00OJ93BY0" at bounding box center [85, 241] width 30 height 7
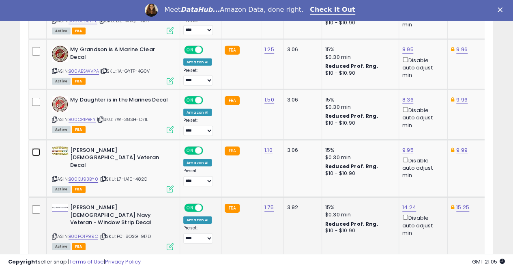
scroll to position [1186, 0]
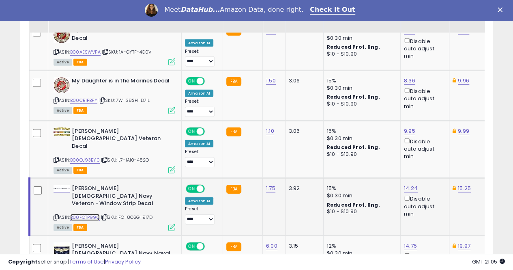
click at [90, 214] on link "B00FOTP99O" at bounding box center [85, 217] width 30 height 7
